Goal: Book appointment/travel/reservation

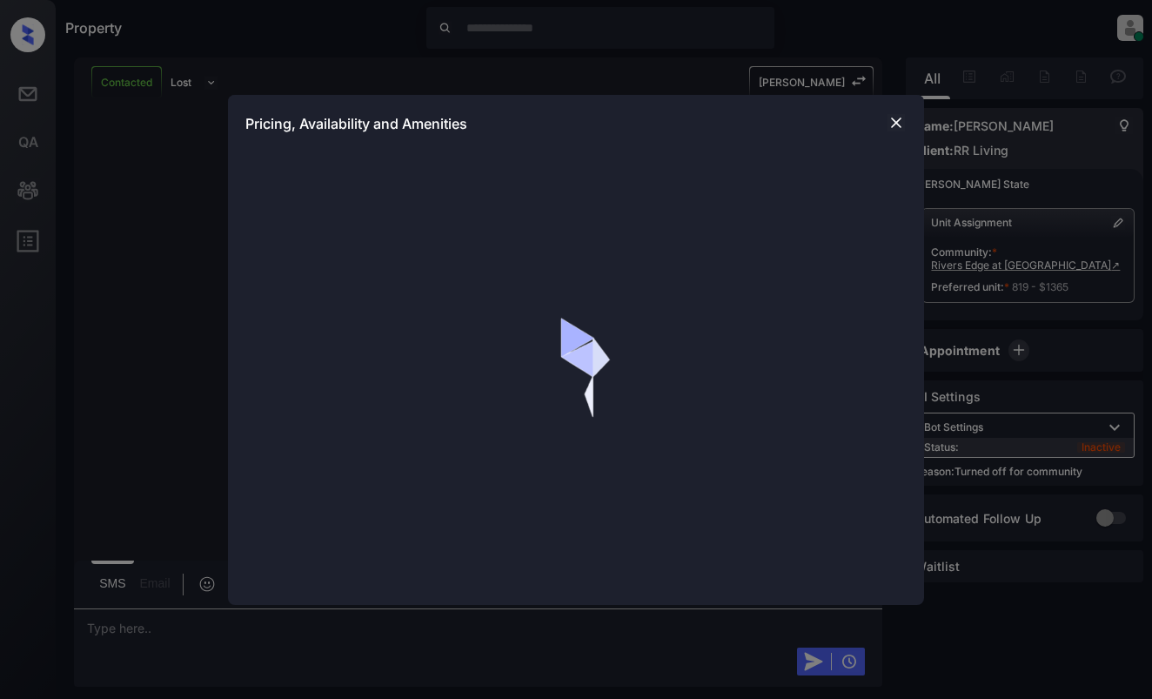
scroll to position [2344, 0]
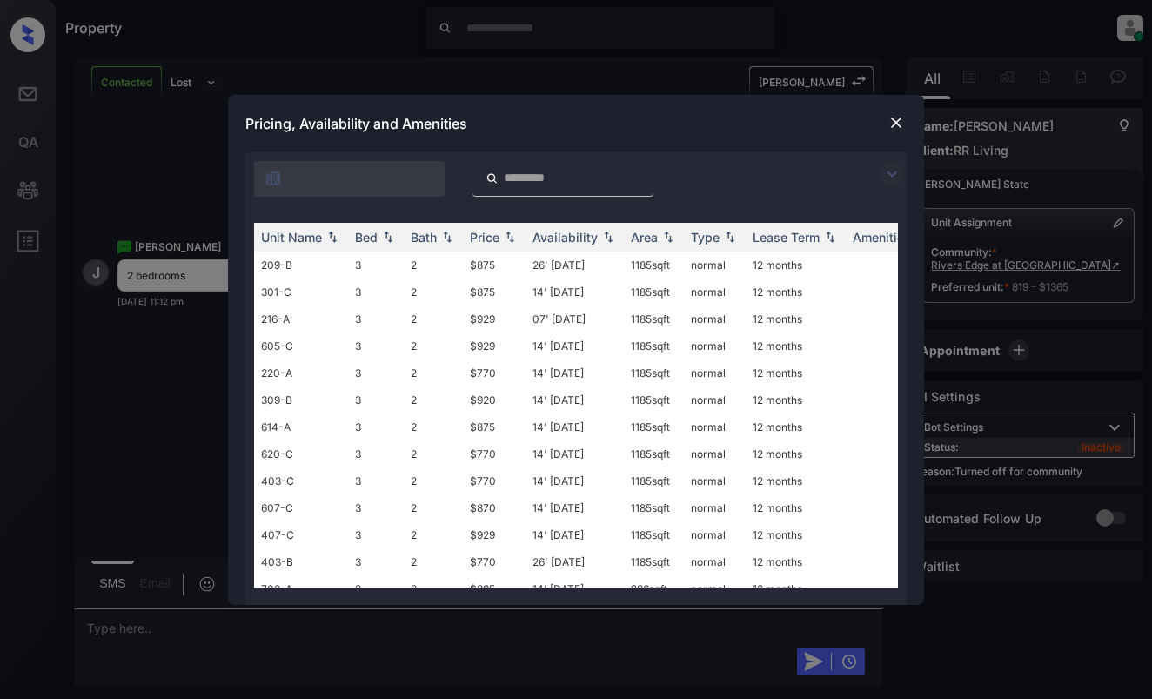
click at [889, 177] on img at bounding box center [891, 174] width 21 height 21
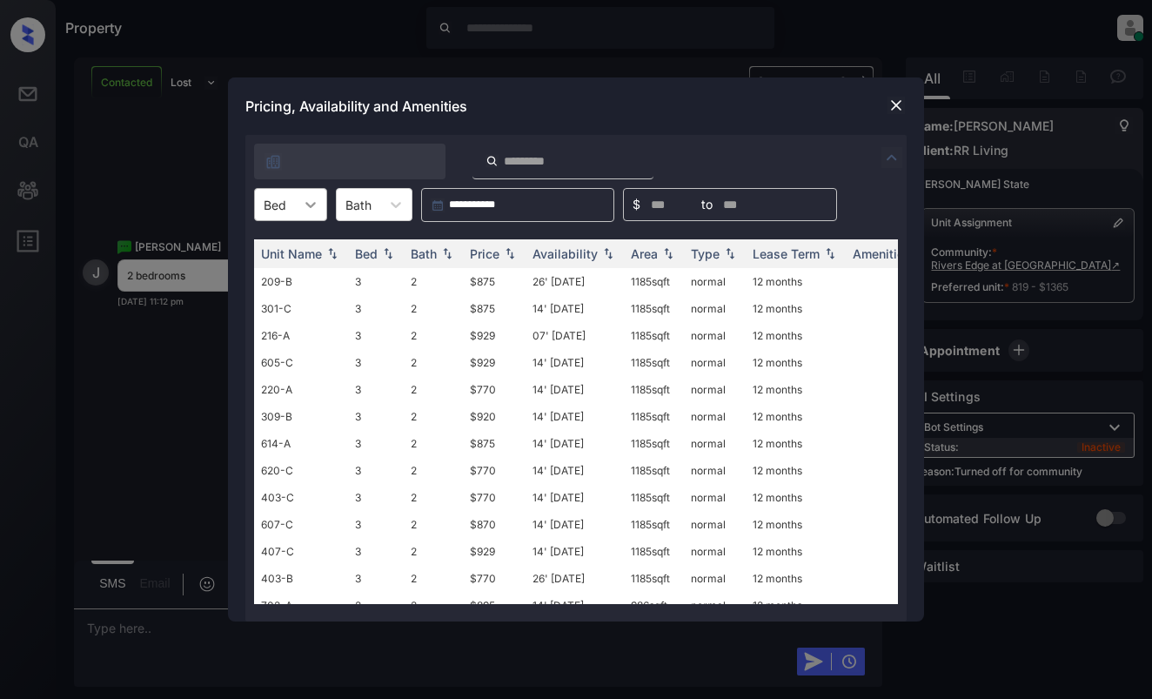
click at [310, 215] on div at bounding box center [310, 204] width 31 height 31
click at [286, 274] on div "2" at bounding box center [290, 278] width 73 height 31
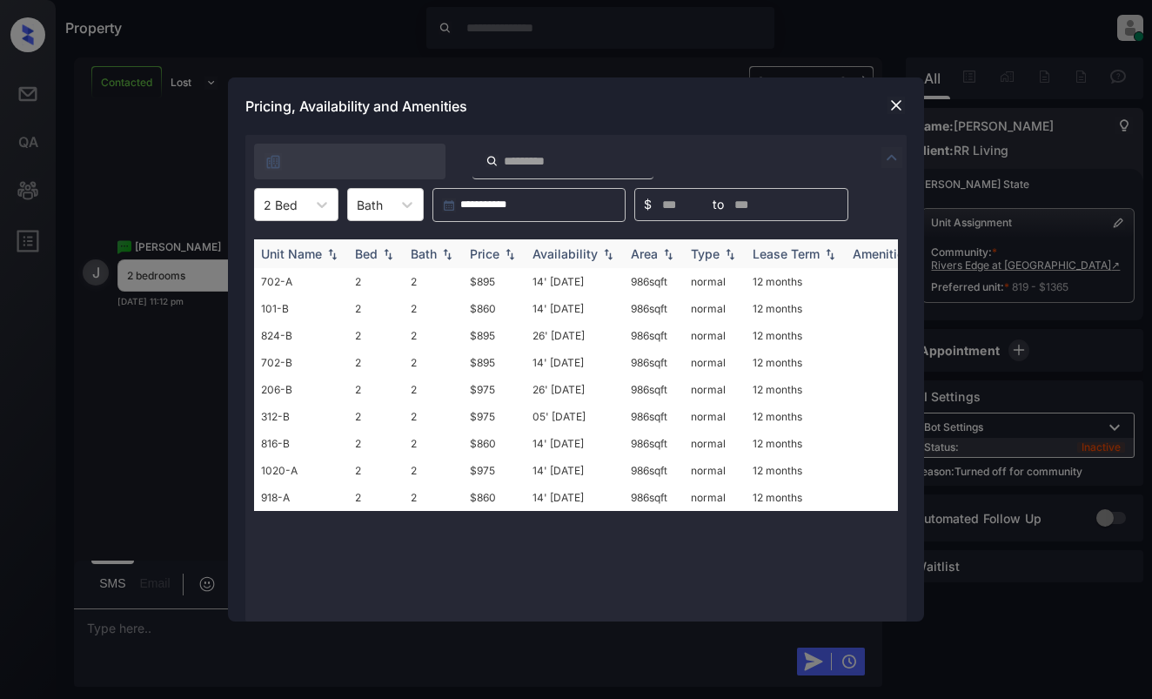
click at [495, 256] on div "Price" at bounding box center [485, 253] width 30 height 15
click at [492, 280] on td "$860" at bounding box center [494, 281] width 63 height 27
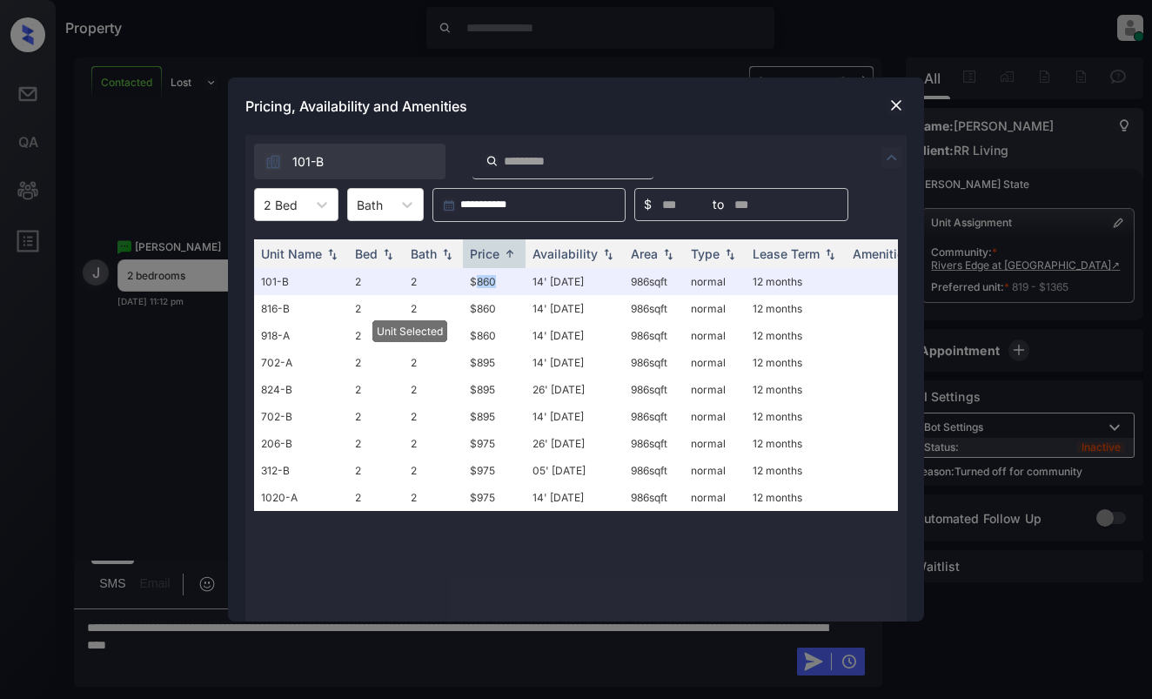
click at [892, 103] on img at bounding box center [895, 105] width 17 height 17
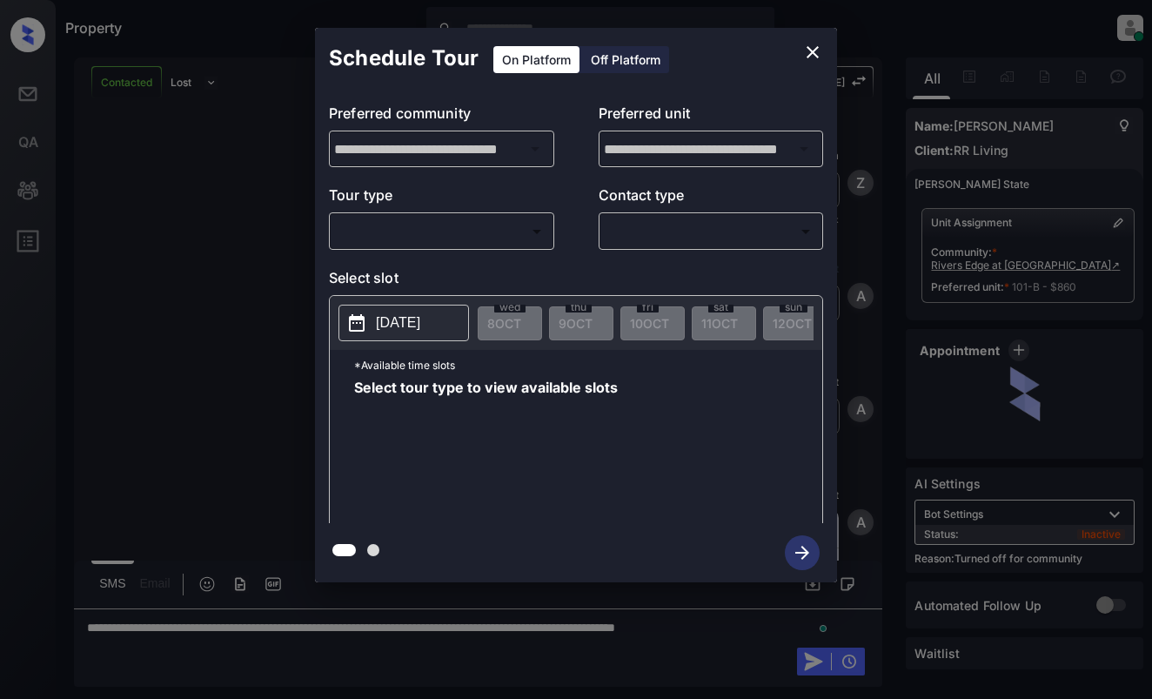
scroll to position [2457, 0]
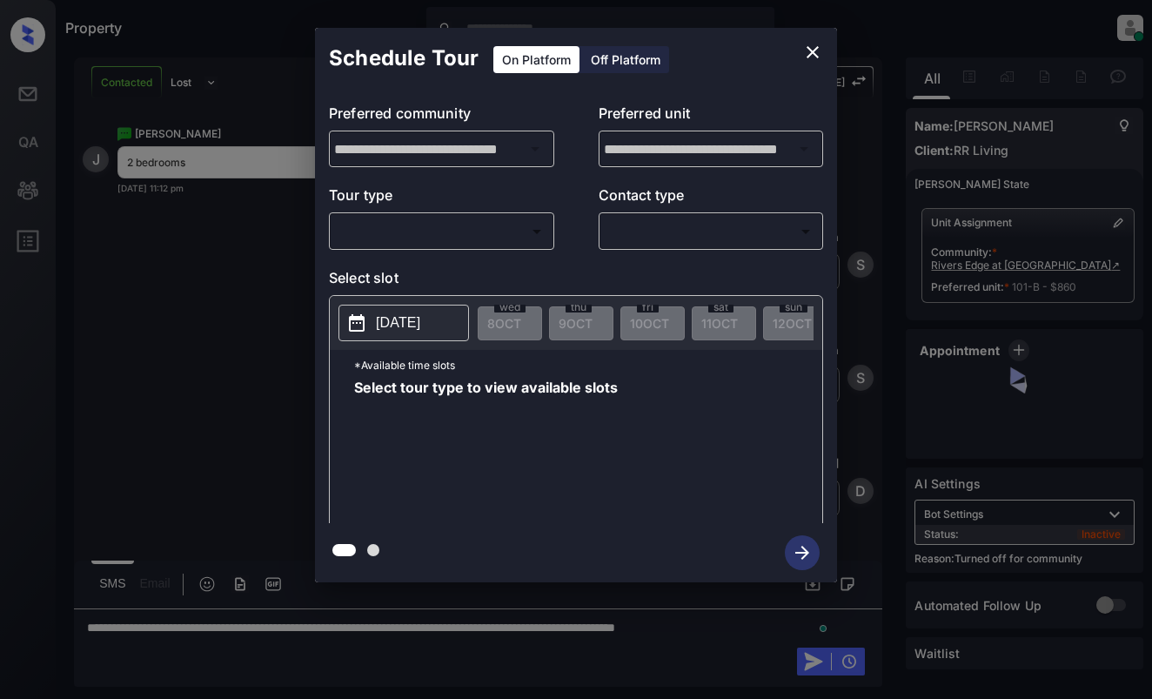
drag, startPoint x: 0, startPoint y: 0, endPoint x: 495, endPoint y: 217, distance: 540.3
click at [494, 214] on div "Tour type ​ ​" at bounding box center [441, 216] width 225 height 65
click at [495, 217] on body "Property Dominic Ceralde Online Set yourself offline Set yourself on break Prof…" at bounding box center [576, 349] width 1152 height 699
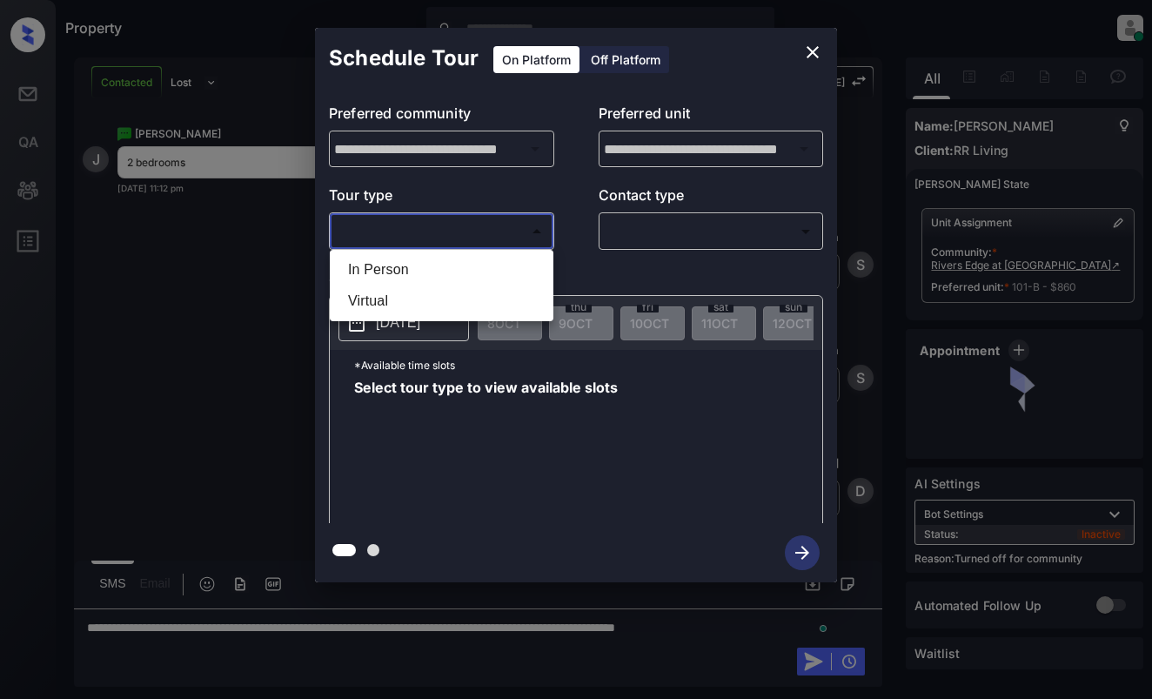
click at [488, 264] on li "In Person" at bounding box center [441, 269] width 215 height 31
type input "********"
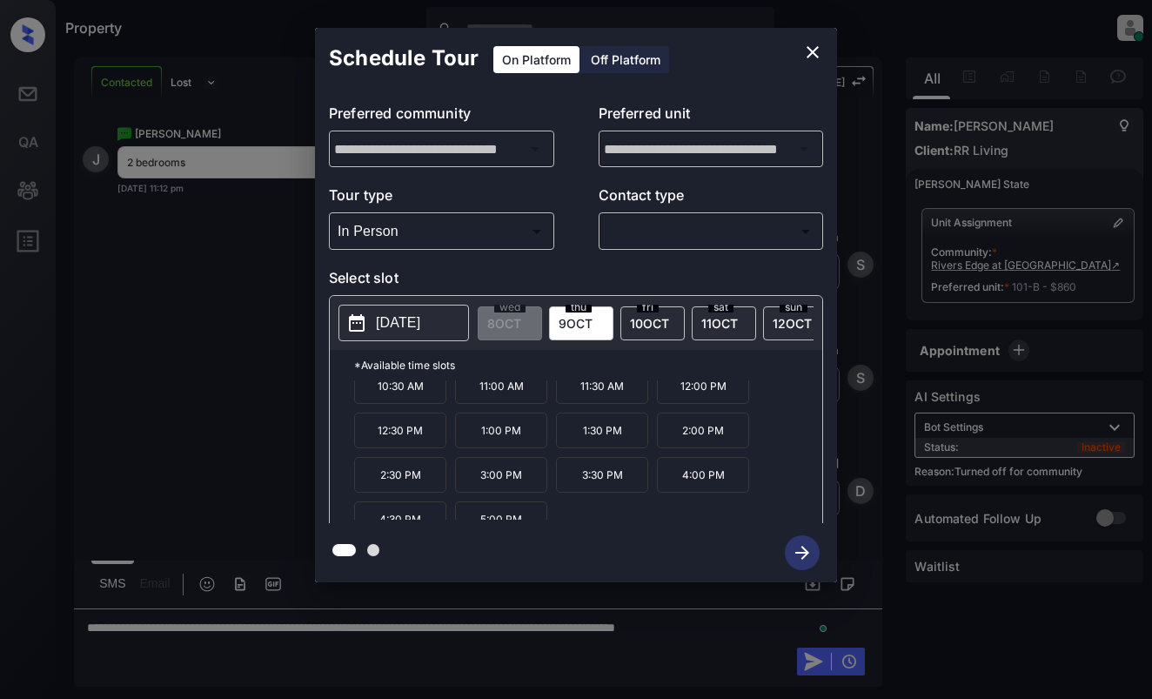
scroll to position [30, 0]
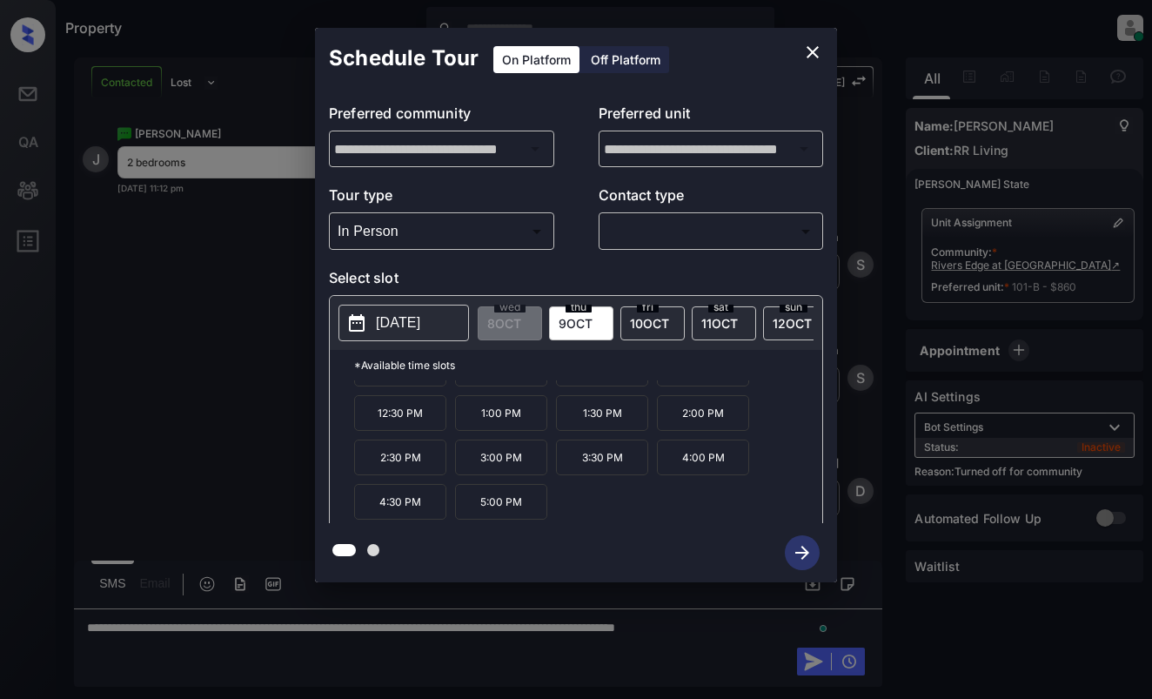
click at [814, 50] on icon "close" at bounding box center [812, 52] width 12 height 12
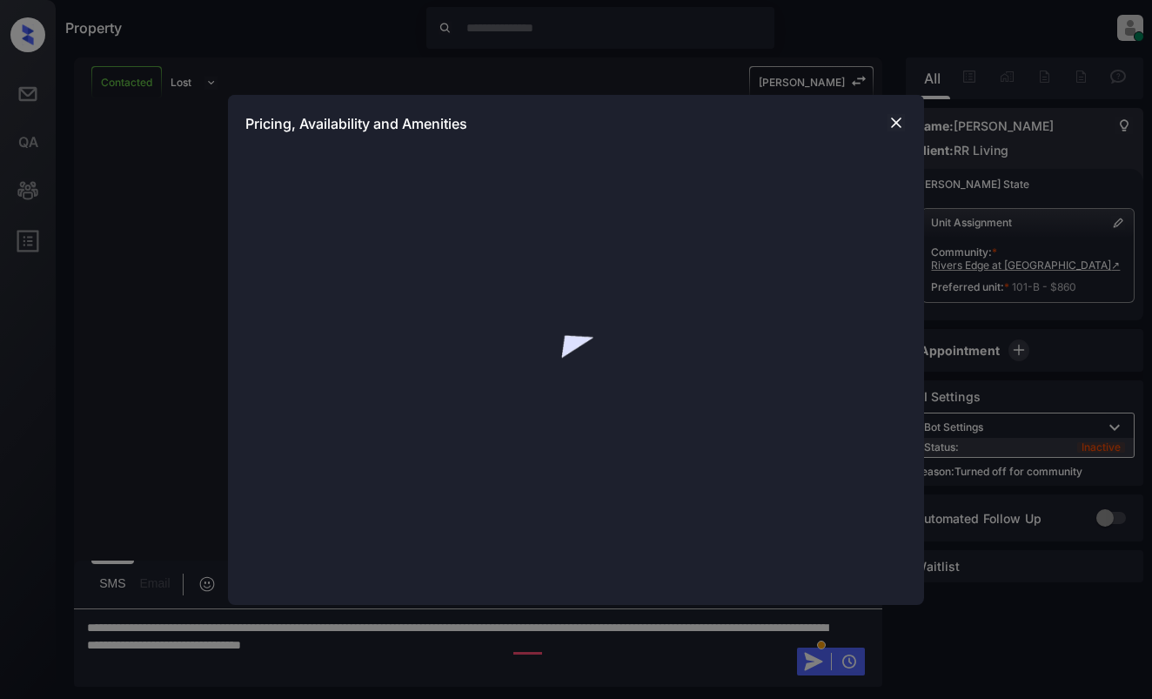
scroll to position [2457, 0]
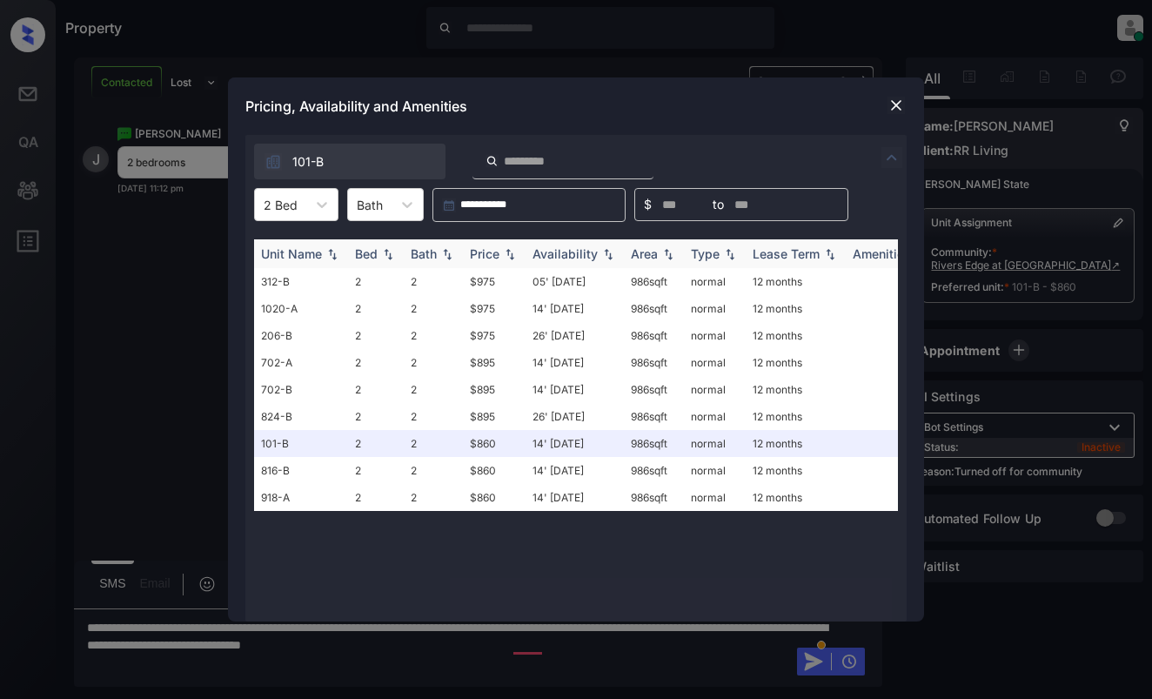
click at [498, 253] on div "Price" at bounding box center [485, 253] width 30 height 15
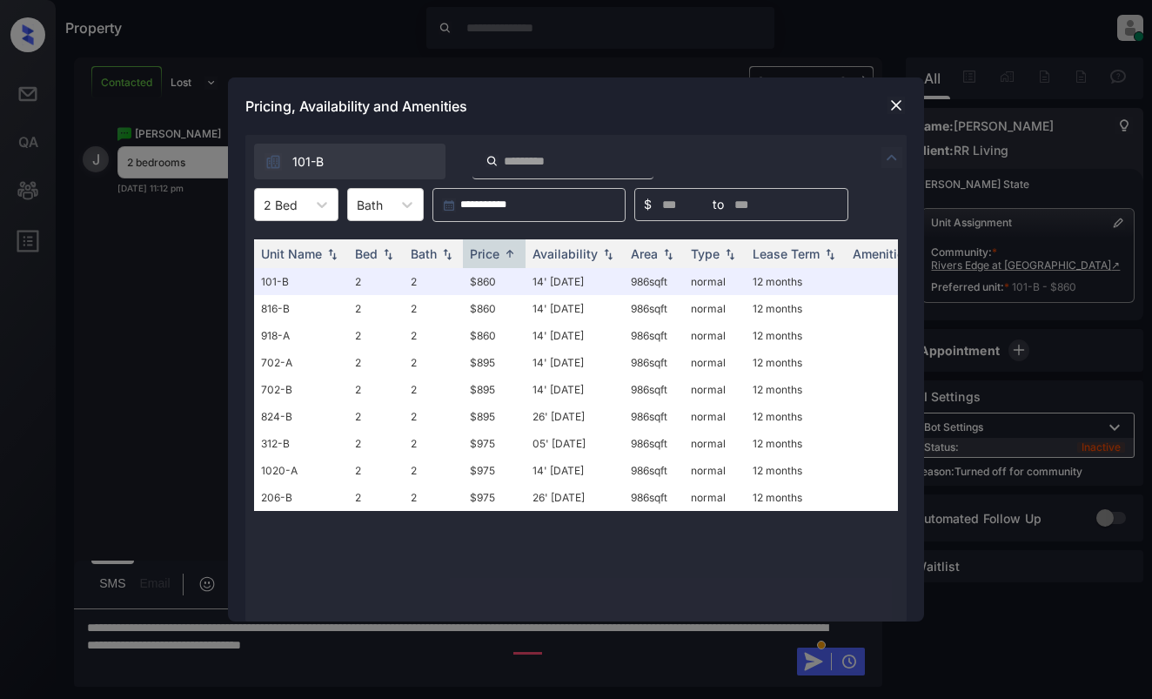
click at [892, 103] on img at bounding box center [895, 105] width 17 height 17
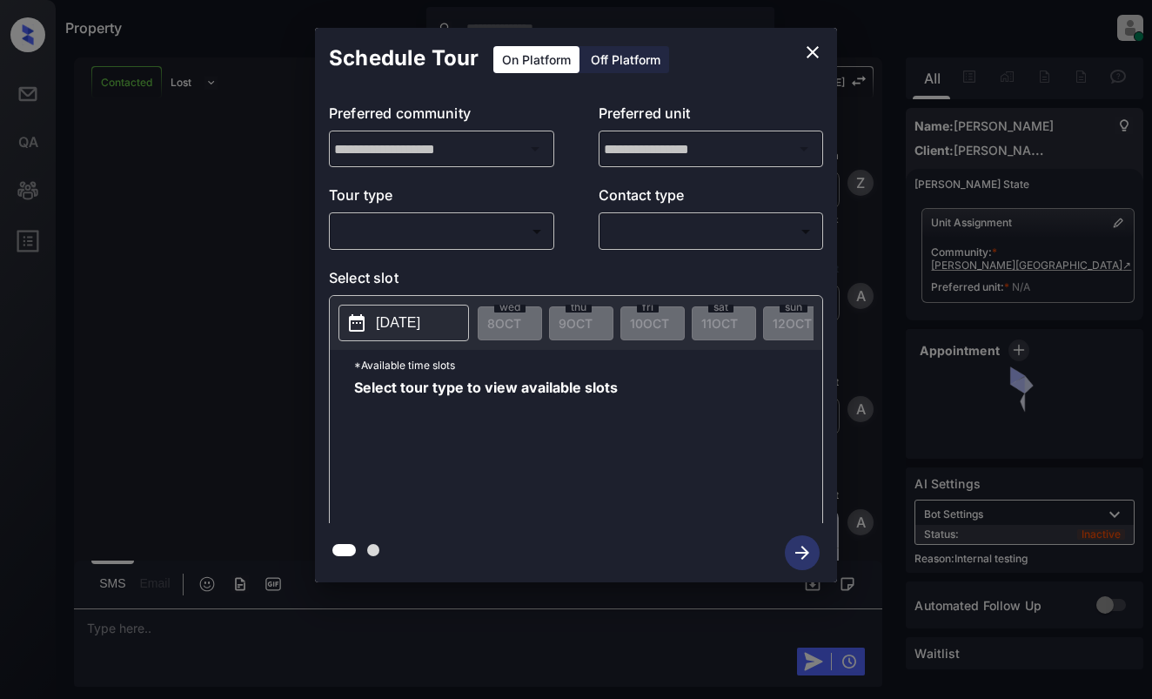
scroll to position [1422, 0]
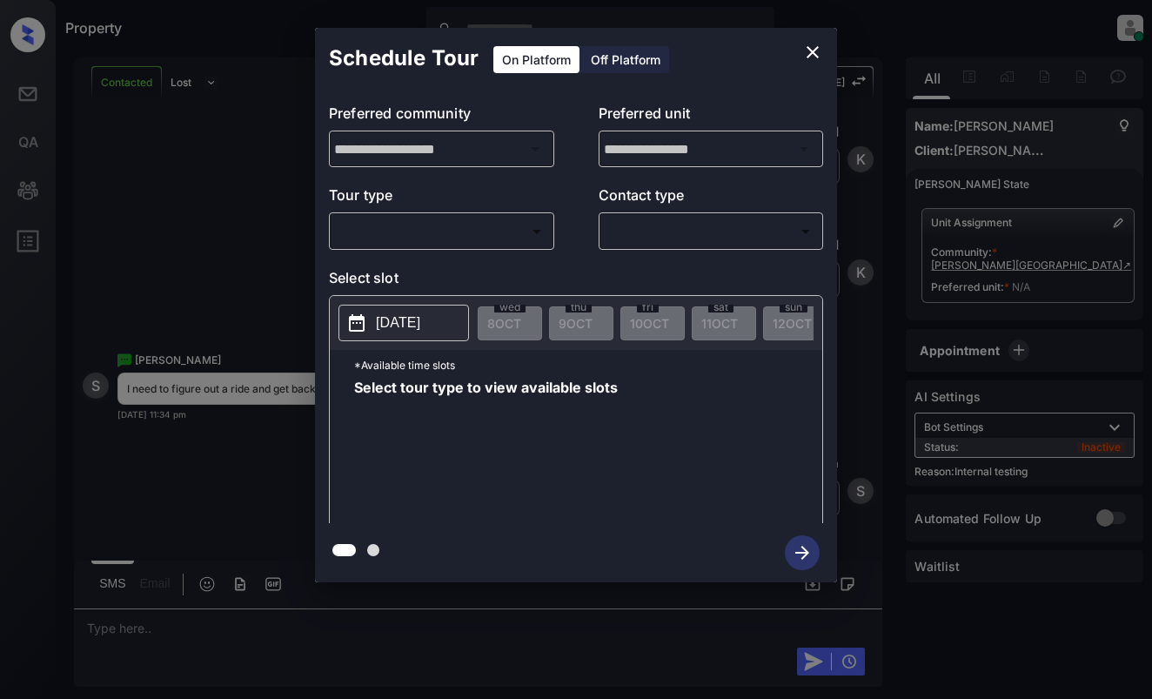
click at [438, 232] on body "Property [PERSON_NAME] Online Set yourself offline Set yourself on break Profil…" at bounding box center [576, 349] width 1152 height 699
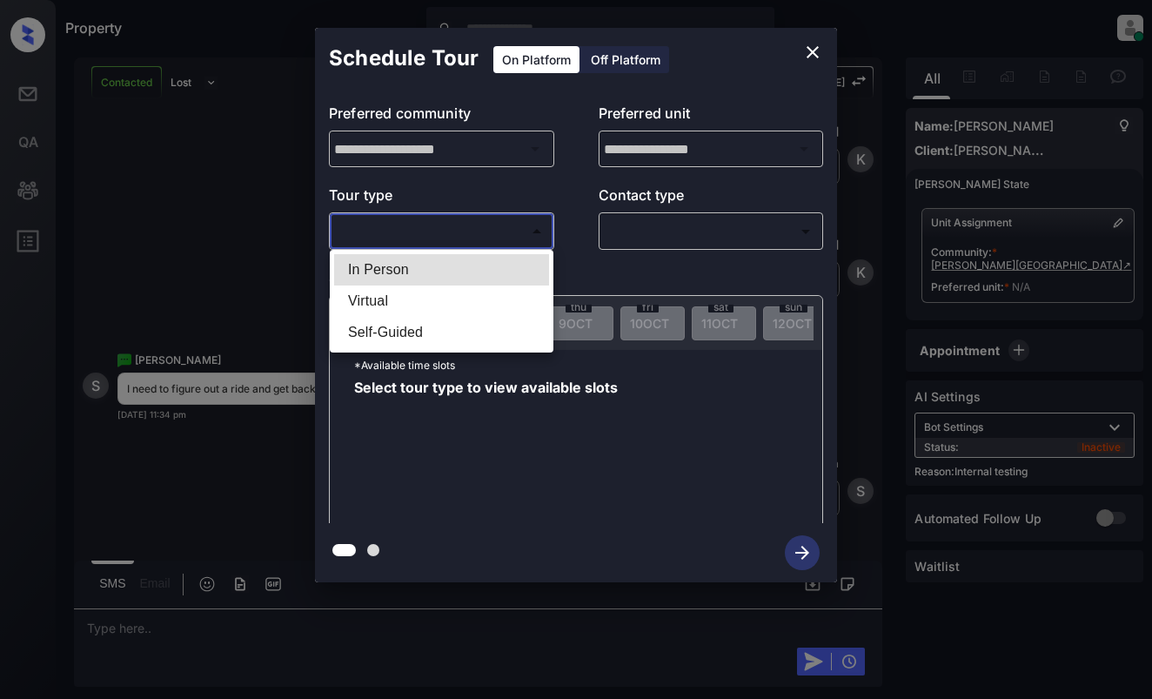
click at [813, 46] on div at bounding box center [576, 349] width 1152 height 699
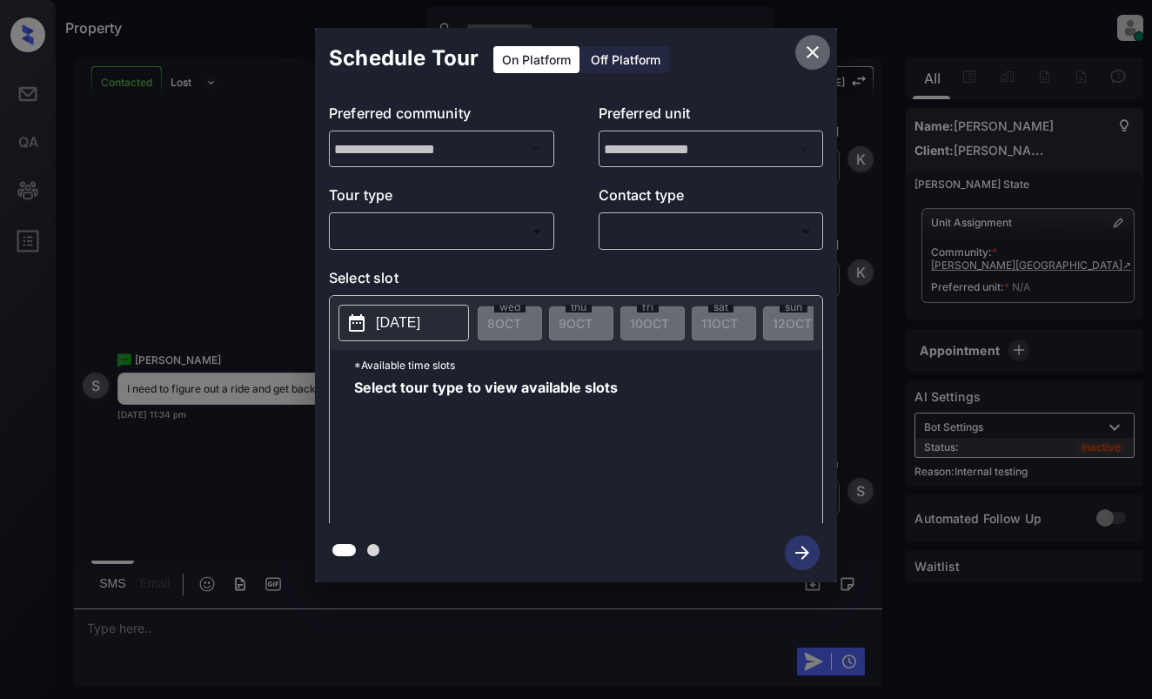
click at [808, 41] on button "close" at bounding box center [812, 52] width 35 height 35
